Goal: Check status: Check status

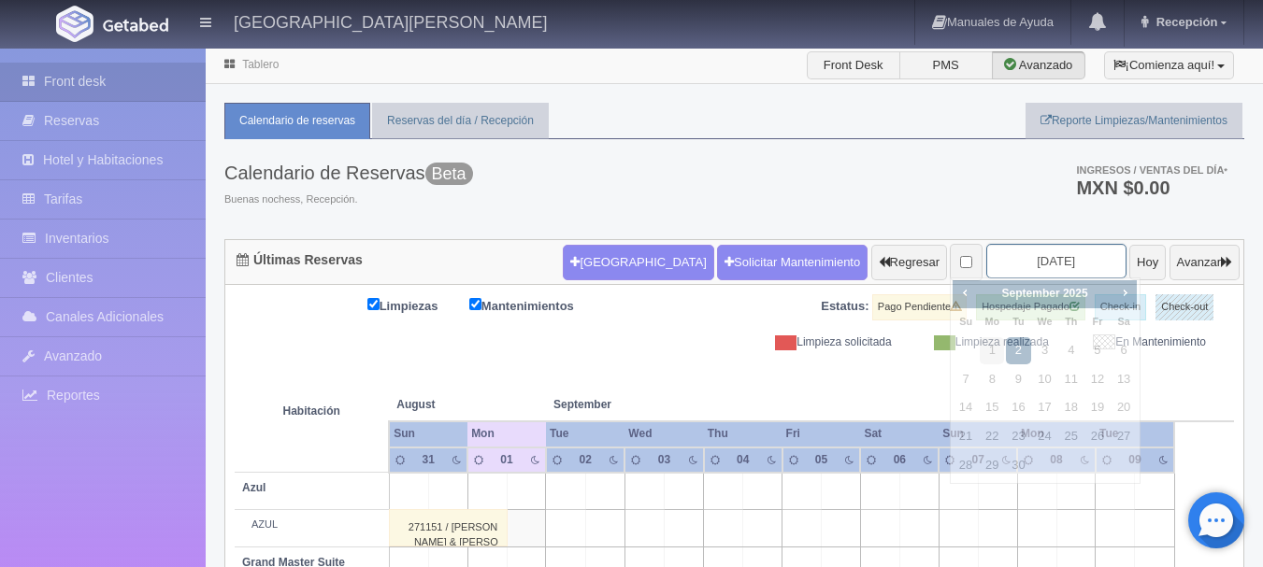
click at [1020, 260] on input "2025-09-02" at bounding box center [1056, 261] width 140 height 35
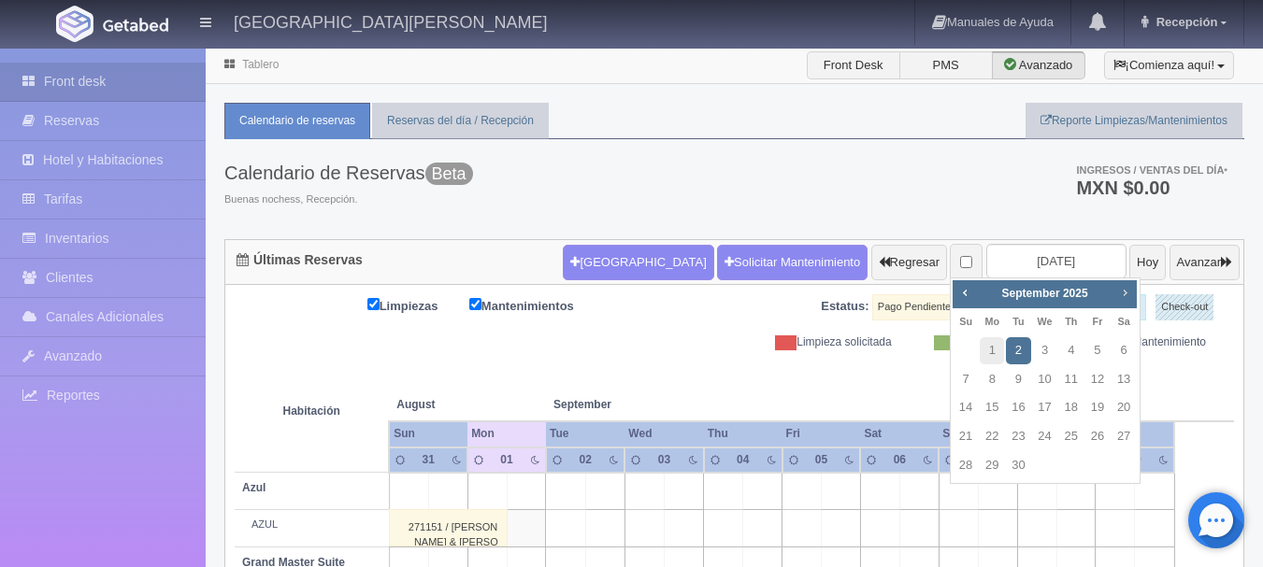
click at [1127, 294] on span "Next" at bounding box center [1124, 292] width 15 height 15
click at [969, 291] on span "Prev" at bounding box center [964, 292] width 15 height 15
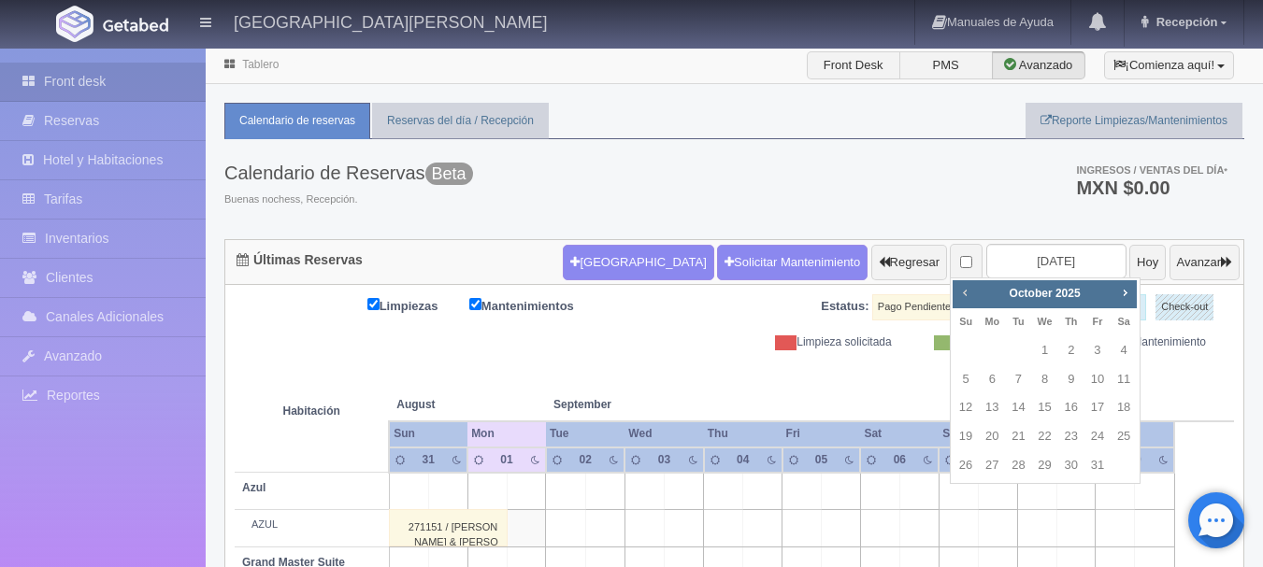
click at [967, 299] on span "Prev" at bounding box center [964, 292] width 15 height 15
click at [996, 400] on link "15" at bounding box center [992, 407] width 24 height 27
type input "[DATE]"
